Goal: Task Accomplishment & Management: Use online tool/utility

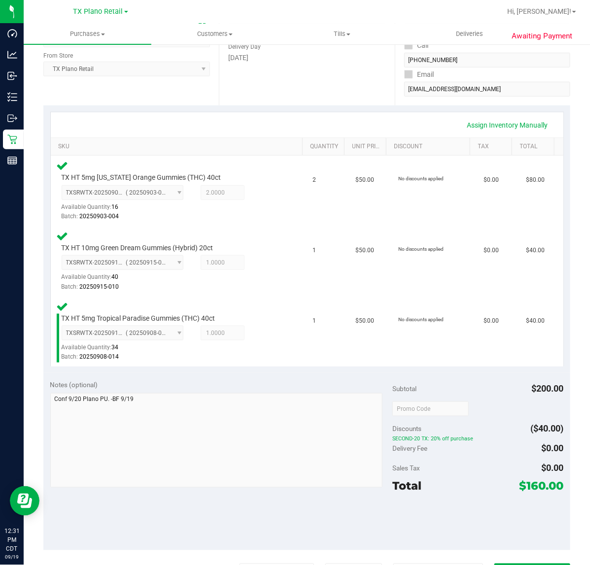
scroll to position [185, 0]
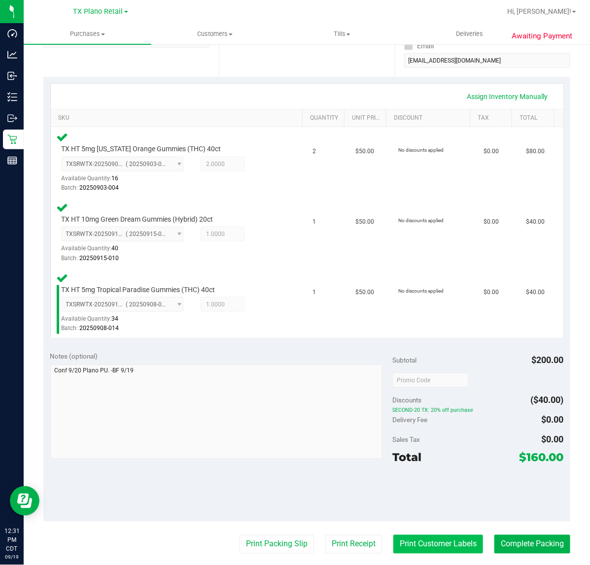
click at [406, 541] on button "Print Customer Labels" at bounding box center [438, 544] width 90 height 19
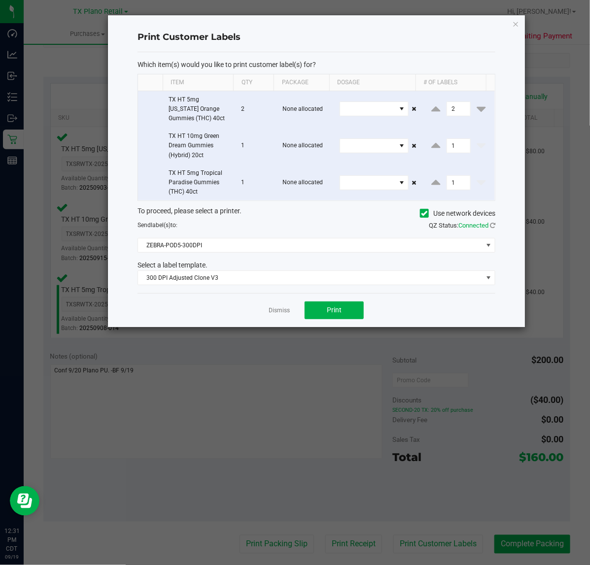
click at [299, 314] on div "Dismiss Print" at bounding box center [316, 310] width 358 height 34
click at [338, 312] on span "Print" at bounding box center [334, 310] width 15 height 8
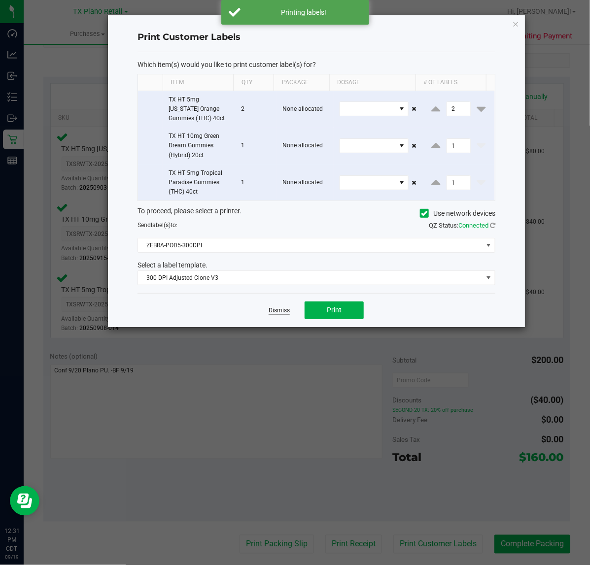
click at [286, 313] on link "Dismiss" at bounding box center [278, 310] width 21 height 8
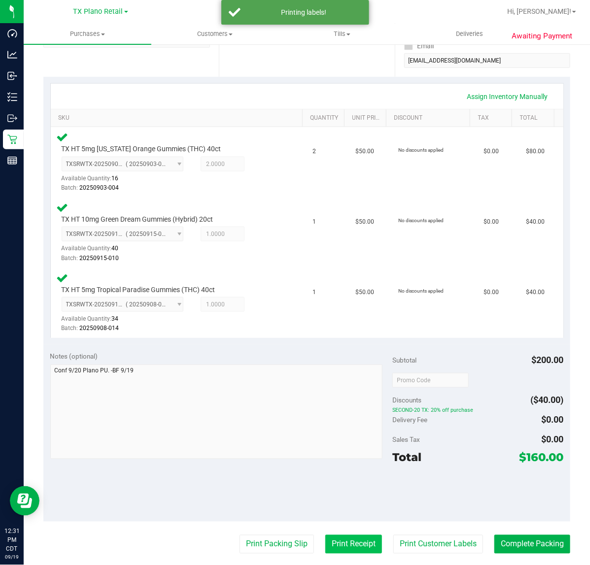
drag, startPoint x: 329, startPoint y: 543, endPoint x: 329, endPoint y: 535, distance: 7.4
click at [329, 535] on button "Print Receipt" at bounding box center [353, 544] width 57 height 19
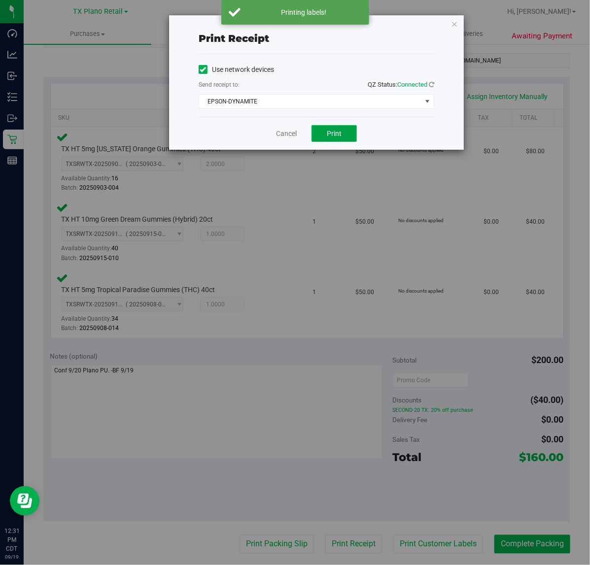
click at [330, 128] on button "Print" at bounding box center [333, 133] width 45 height 17
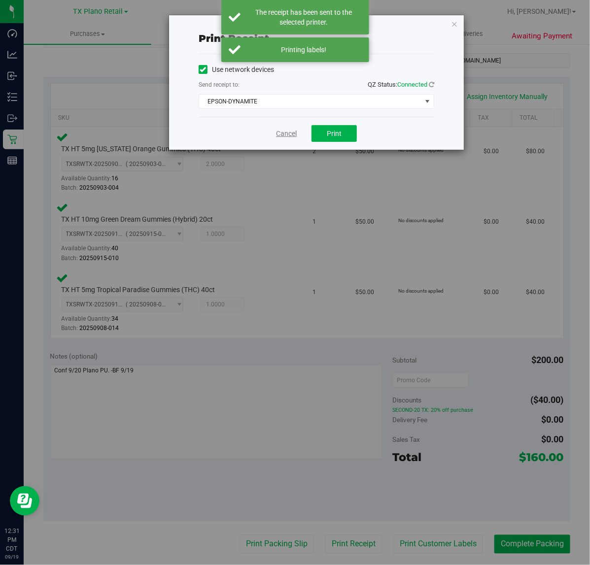
click at [277, 136] on link "Cancel" at bounding box center [286, 134] width 21 height 10
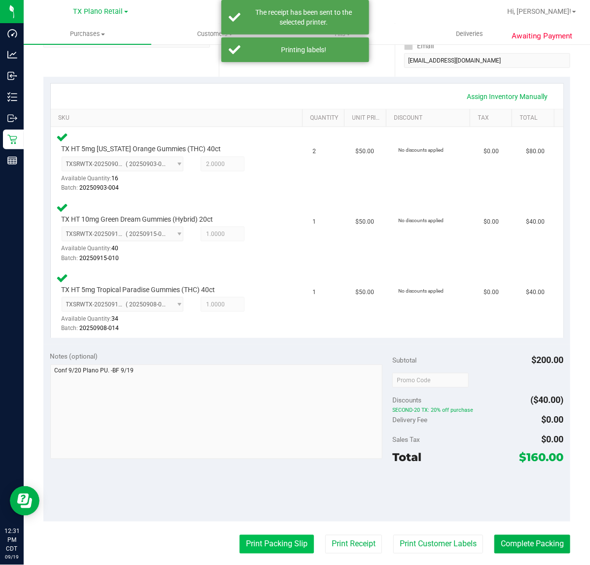
click at [249, 542] on button "Print Packing Slip" at bounding box center [276, 544] width 74 height 19
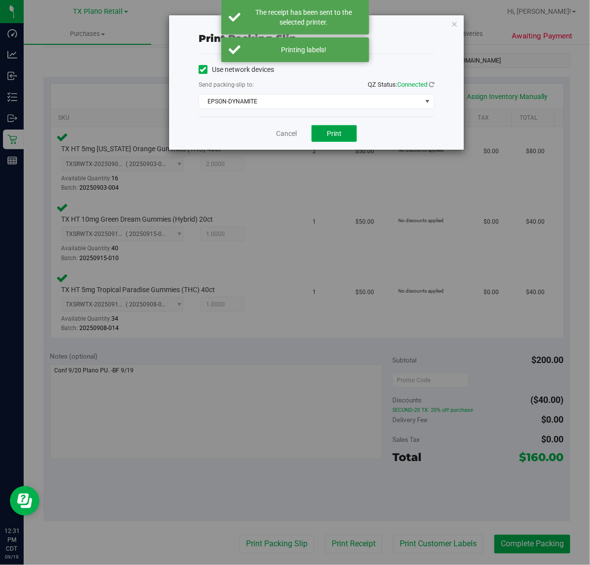
click at [342, 128] on button "Print" at bounding box center [333, 133] width 45 height 17
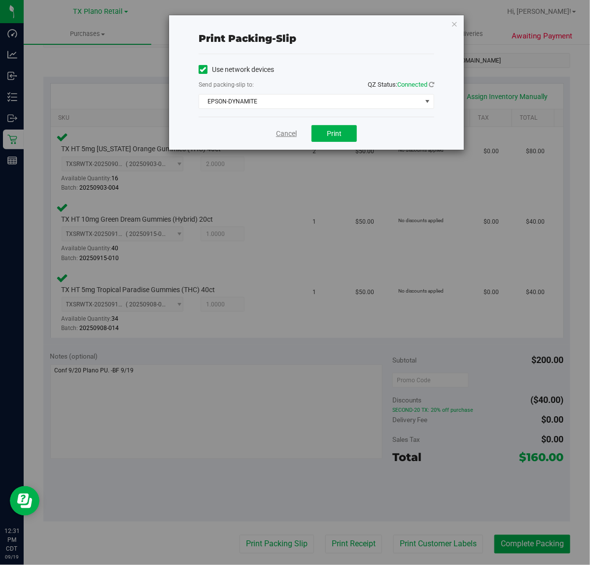
click at [287, 135] on link "Cancel" at bounding box center [286, 134] width 21 height 10
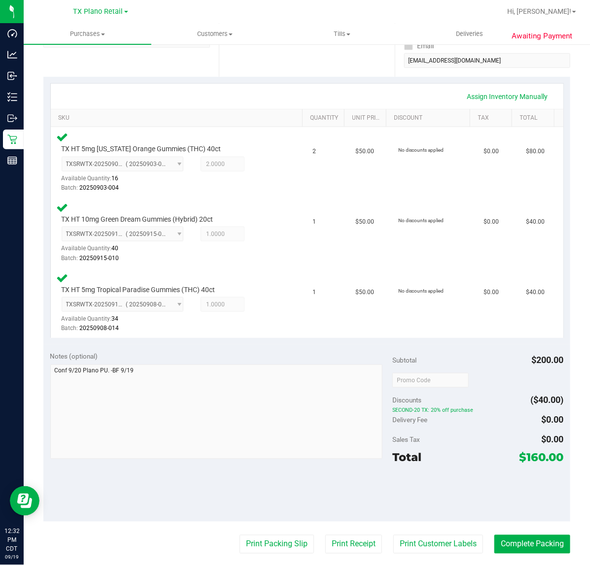
scroll to position [0, 0]
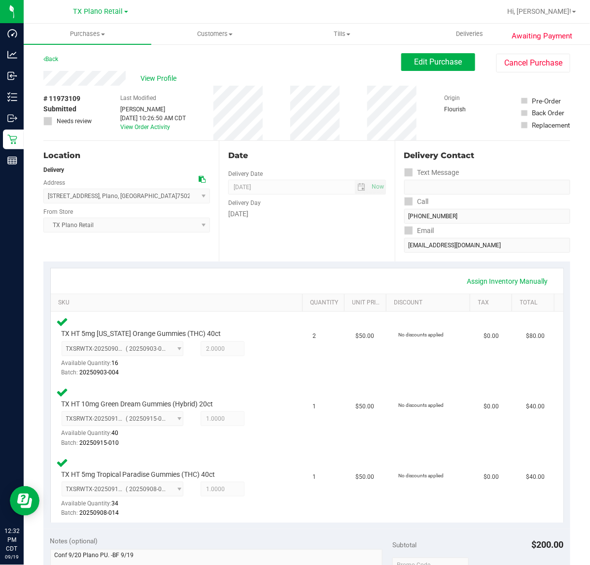
click at [210, 64] on div "Back Edit Purchase Cancel Purchase" at bounding box center [306, 62] width 527 height 18
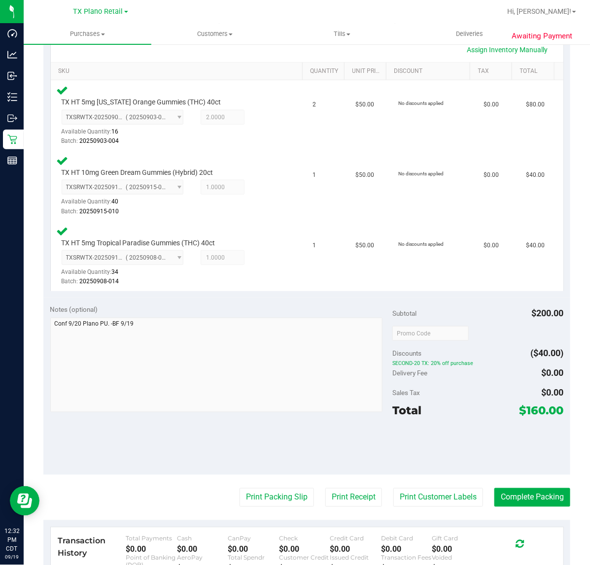
scroll to position [246, 0]
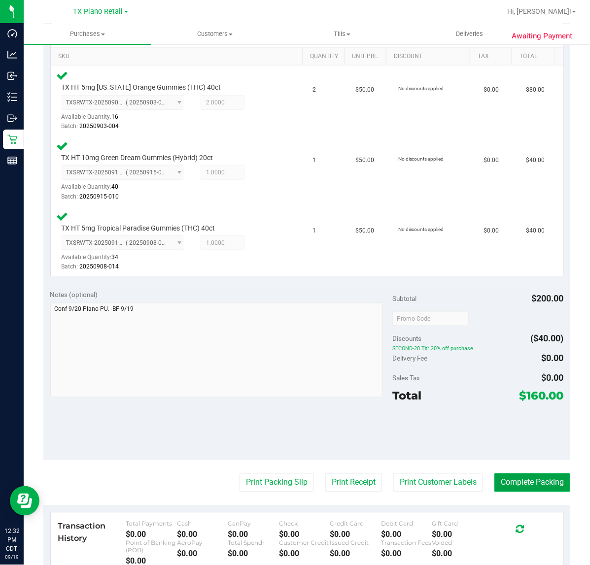
click at [525, 486] on button "Complete Packing" at bounding box center [532, 482] width 76 height 19
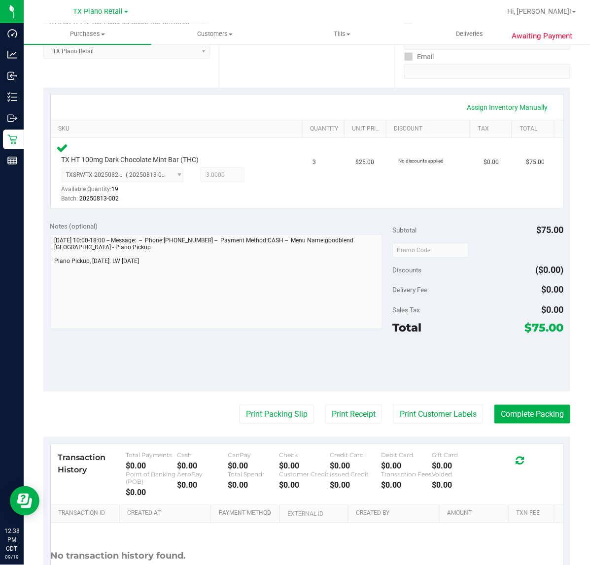
scroll to position [185, 0]
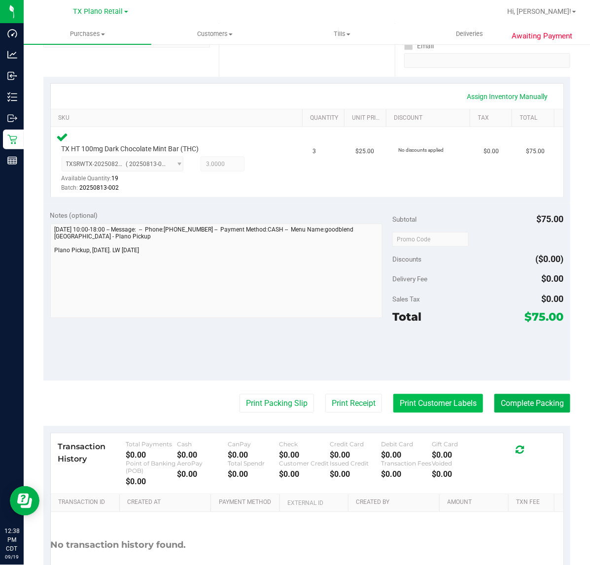
click at [407, 404] on button "Print Customer Labels" at bounding box center [438, 403] width 90 height 19
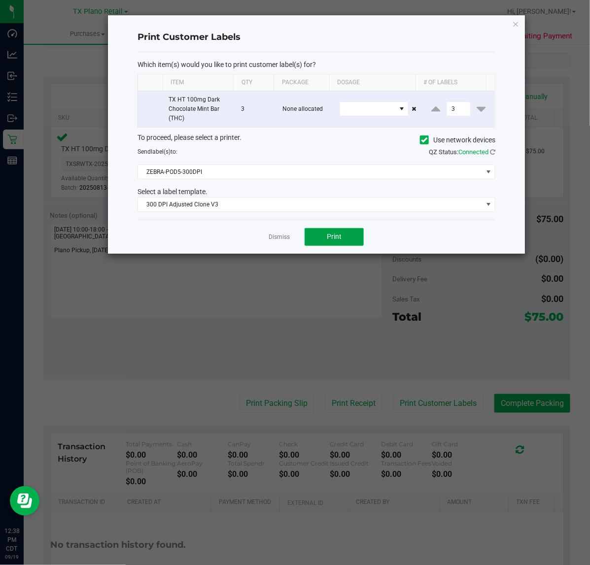
click at [314, 240] on button "Print" at bounding box center [333, 237] width 59 height 18
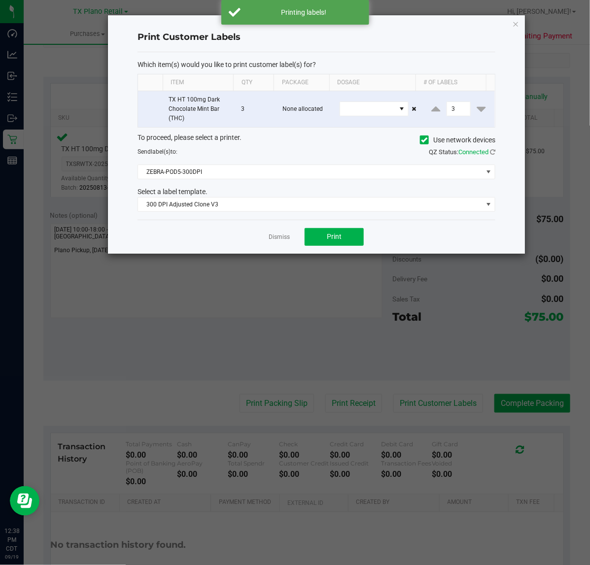
click at [277, 237] on link "Dismiss" at bounding box center [278, 237] width 21 height 8
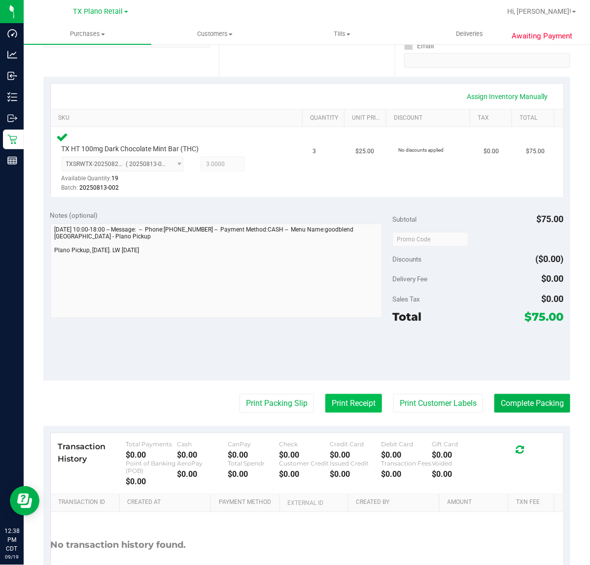
click at [333, 410] on button "Print Receipt" at bounding box center [353, 403] width 57 height 19
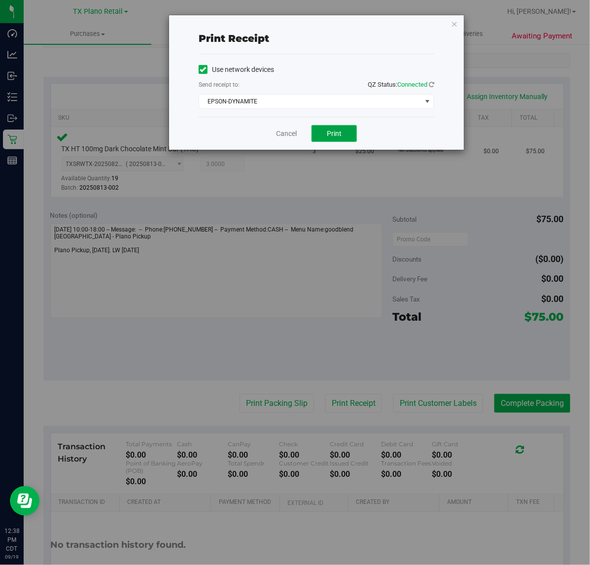
click at [328, 132] on span "Print" at bounding box center [334, 134] width 15 height 8
click at [292, 134] on link "Cancel" at bounding box center [282, 134] width 21 height 10
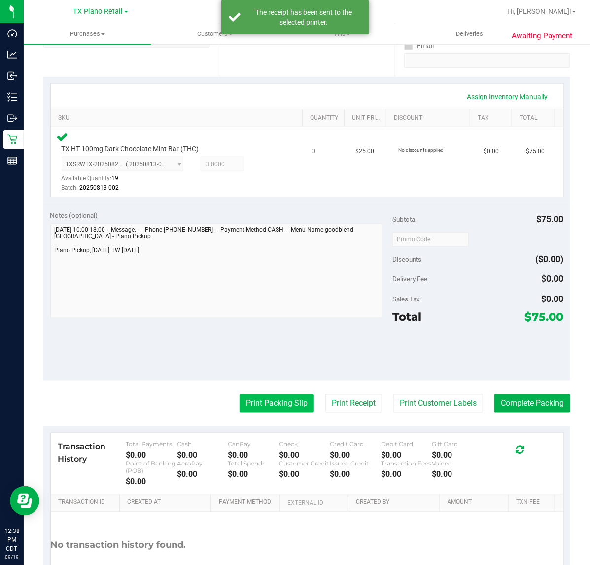
click at [296, 402] on button "Print Packing Slip" at bounding box center [276, 403] width 74 height 19
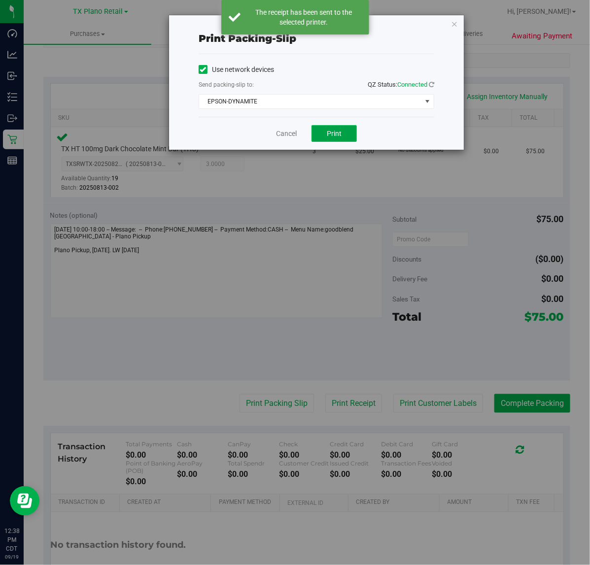
click at [339, 132] on span "Print" at bounding box center [334, 134] width 15 height 8
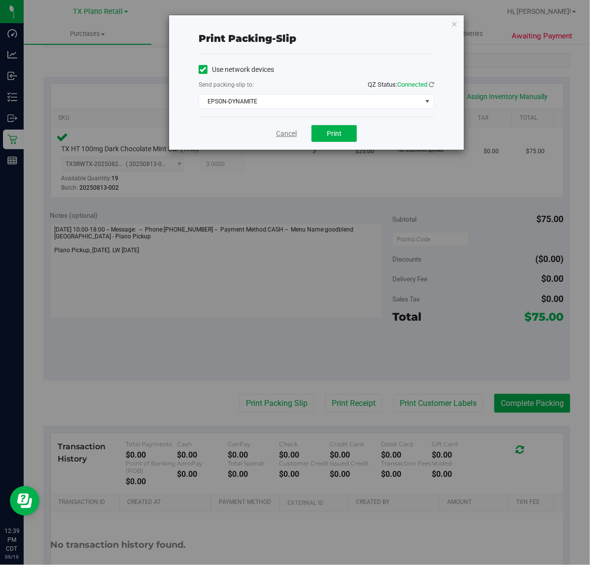
click at [279, 136] on link "Cancel" at bounding box center [286, 134] width 21 height 10
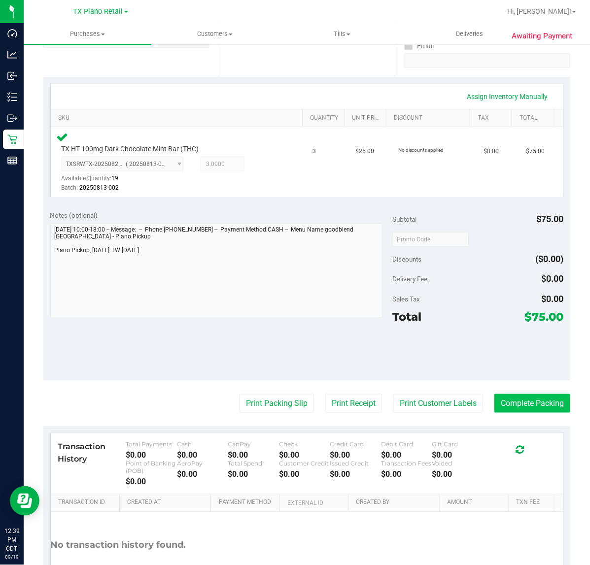
click at [531, 404] on button "Complete Packing" at bounding box center [532, 403] width 76 height 19
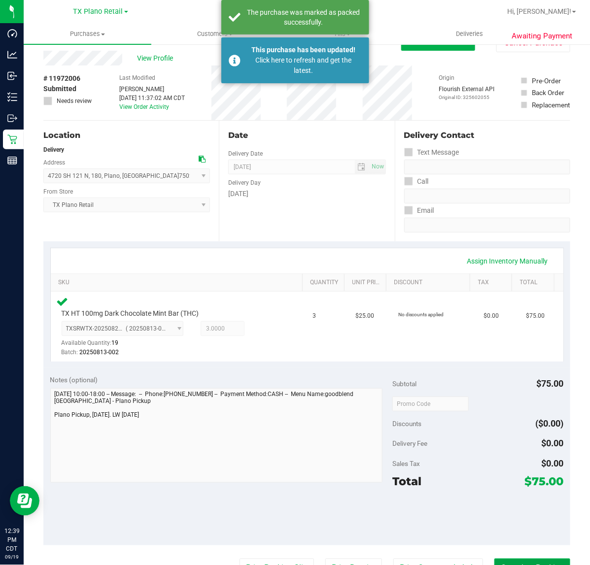
scroll to position [0, 0]
